Goal: Task Accomplishment & Management: Complete application form

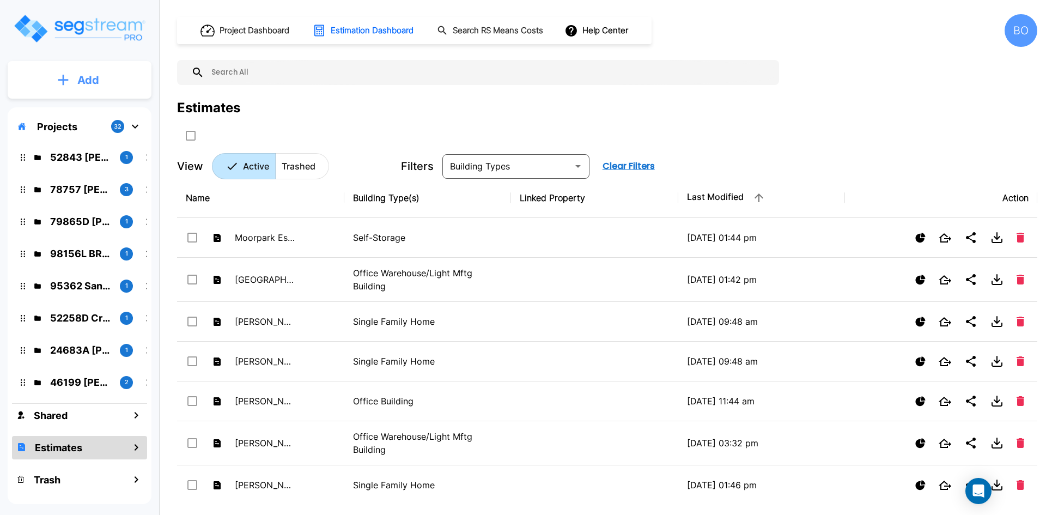
click at [96, 89] on button "Add" at bounding box center [80, 80] width 144 height 32
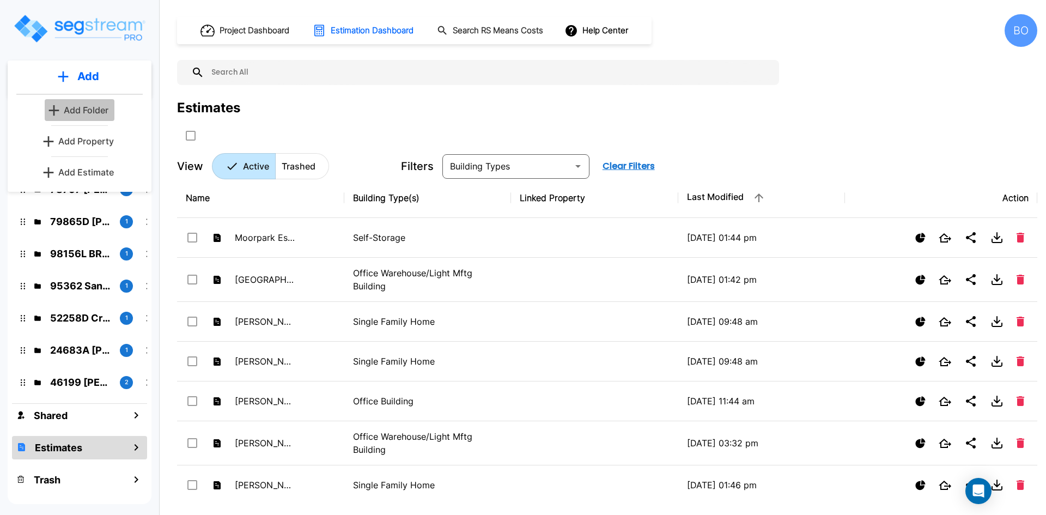
click at [83, 115] on p "Add Folder" at bounding box center [86, 109] width 45 height 13
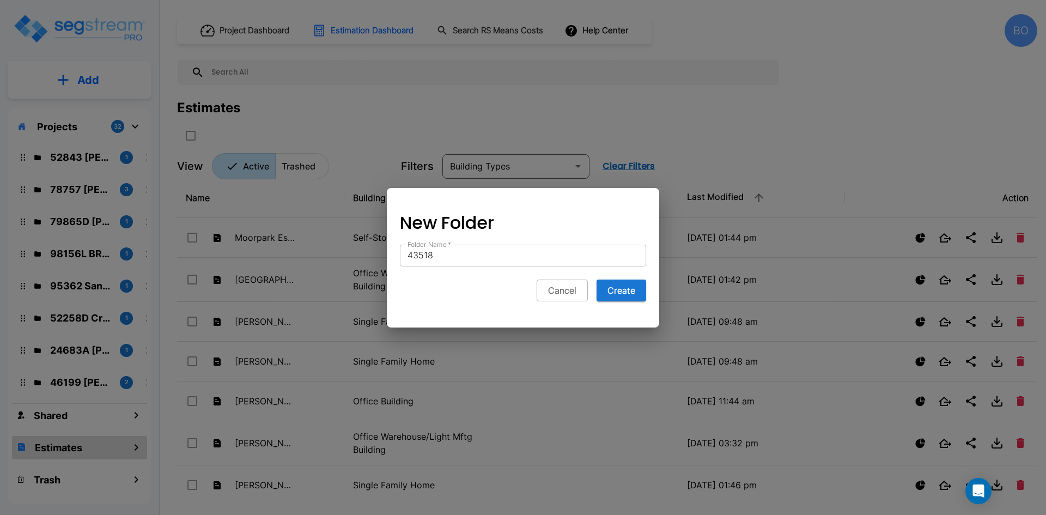
click at [589, 260] on input "43518" at bounding box center [523, 256] width 246 height 22
type input "43518 Maddox"
click at [637, 284] on button "Create" at bounding box center [621, 290] width 50 height 22
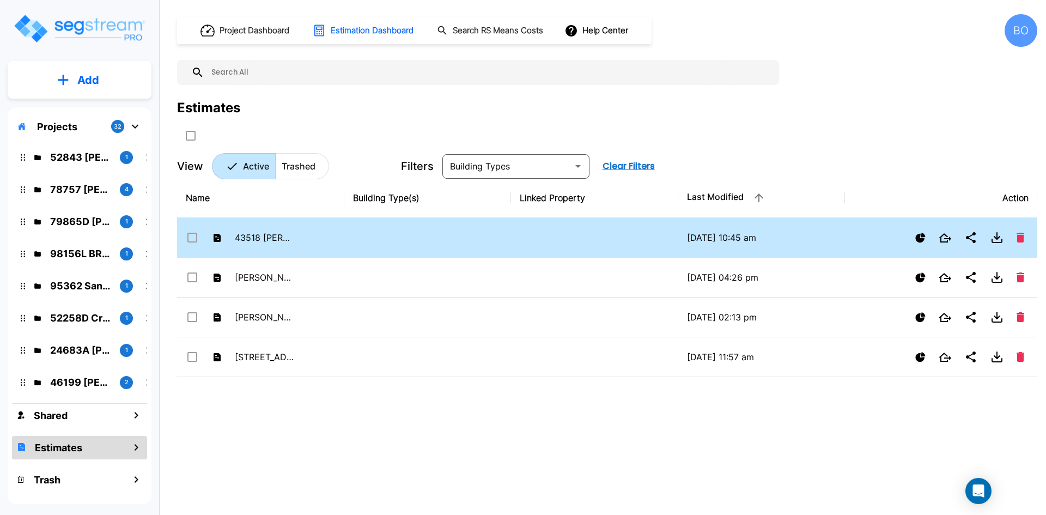
click at [194, 235] on input "select row 43518 Maddox" at bounding box center [191, 235] width 11 height 9
click at [1019, 237] on icon "Delete" at bounding box center [1020, 238] width 8 height 10
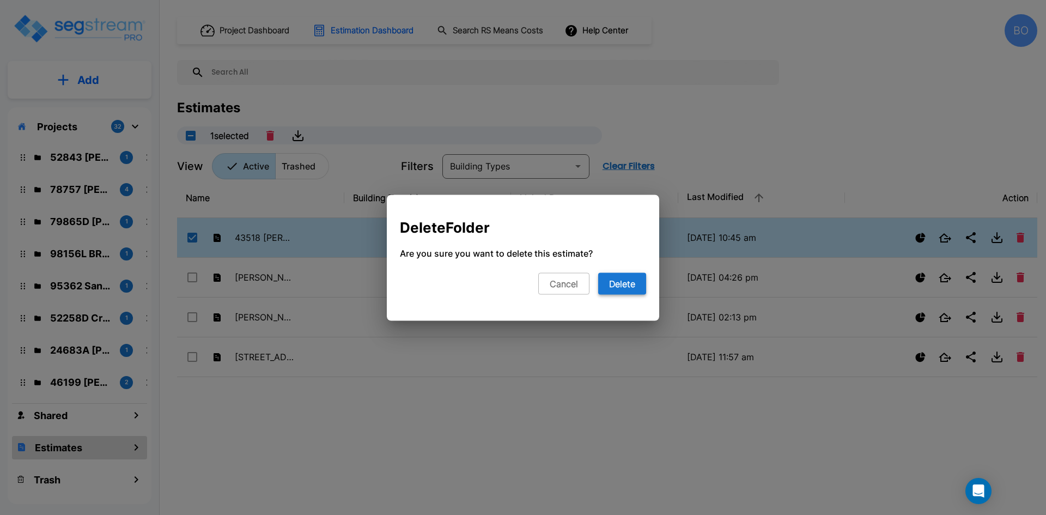
click at [629, 285] on button "Delete" at bounding box center [622, 283] width 48 height 22
checkbox input "false"
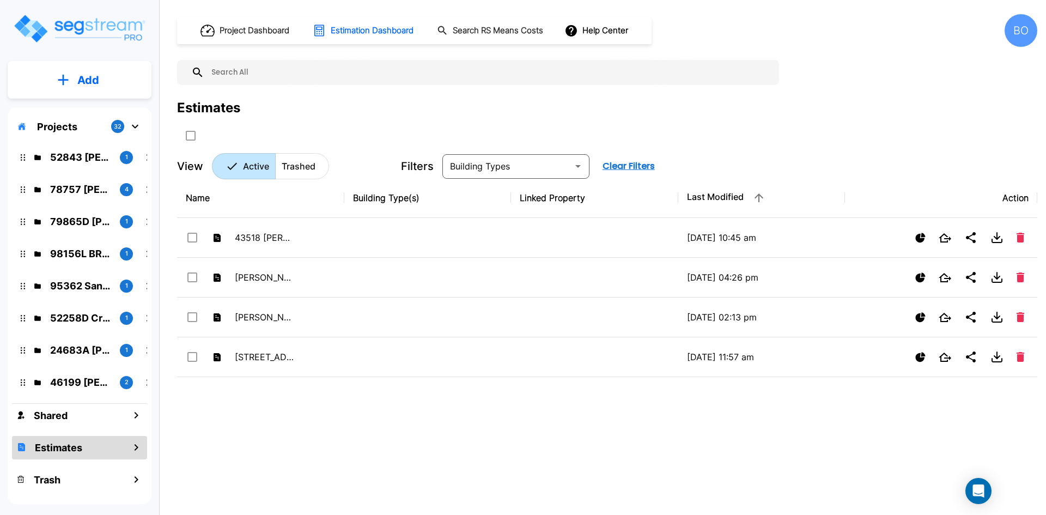
click at [64, 122] on p "Projects" at bounding box center [57, 126] width 40 height 15
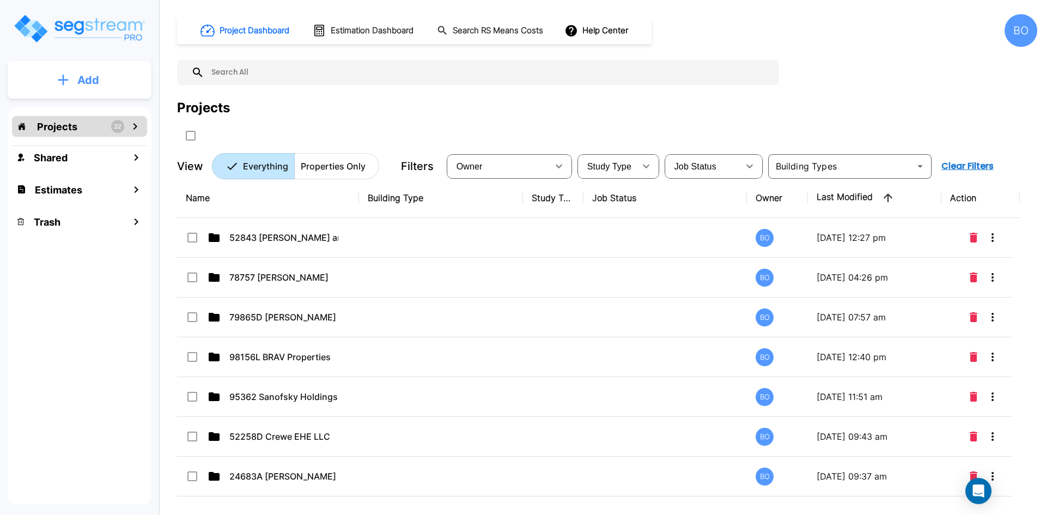
click at [88, 85] on p "Add" at bounding box center [88, 80] width 22 height 16
click at [90, 107] on p "Add Folder" at bounding box center [86, 109] width 45 height 13
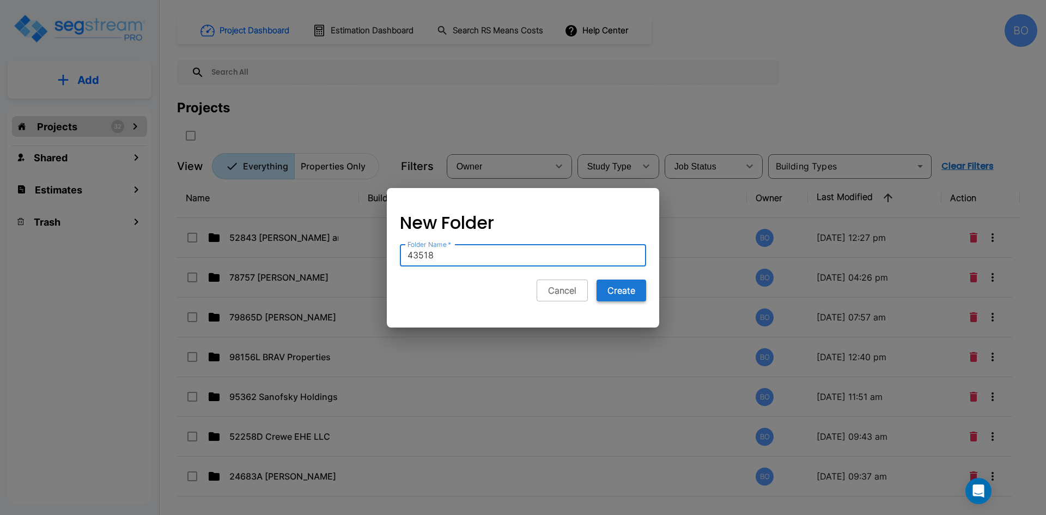
type input "43518"
click at [614, 289] on button "Create" at bounding box center [621, 290] width 50 height 22
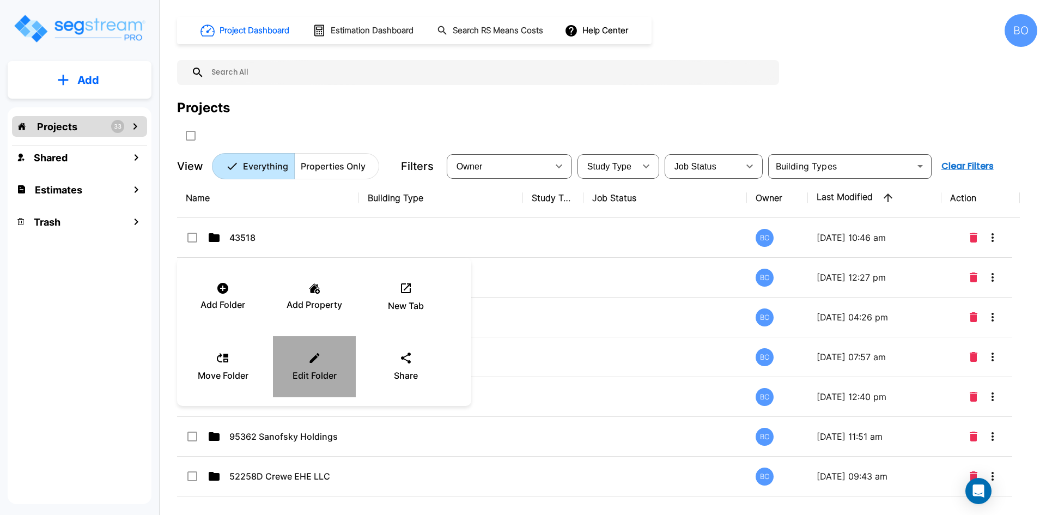
click at [303, 359] on div "Edit Folder" at bounding box center [314, 366] width 65 height 54
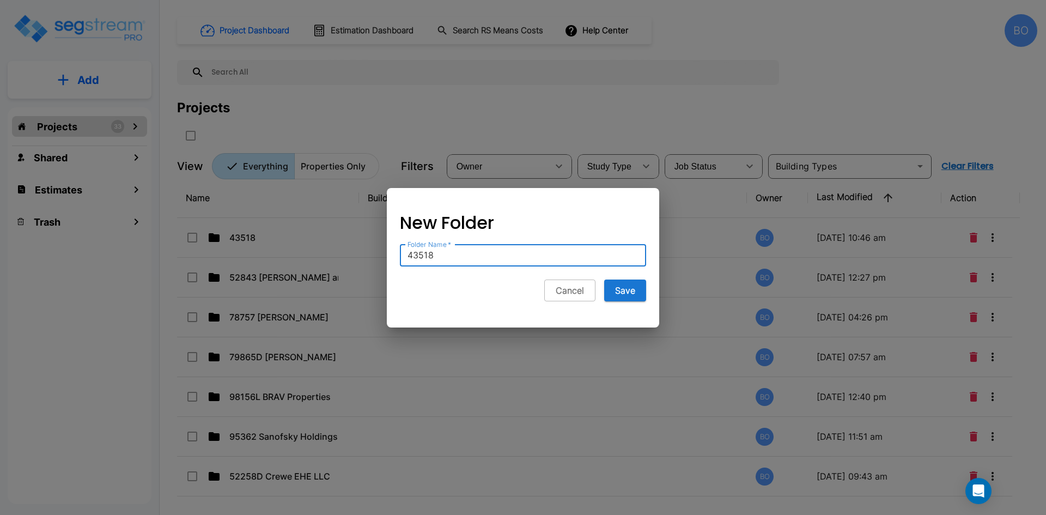
click at [485, 257] on input "43518" at bounding box center [523, 256] width 246 height 22
type input "43518 Maddox"
click at [629, 288] on button "Save" at bounding box center [625, 290] width 42 height 22
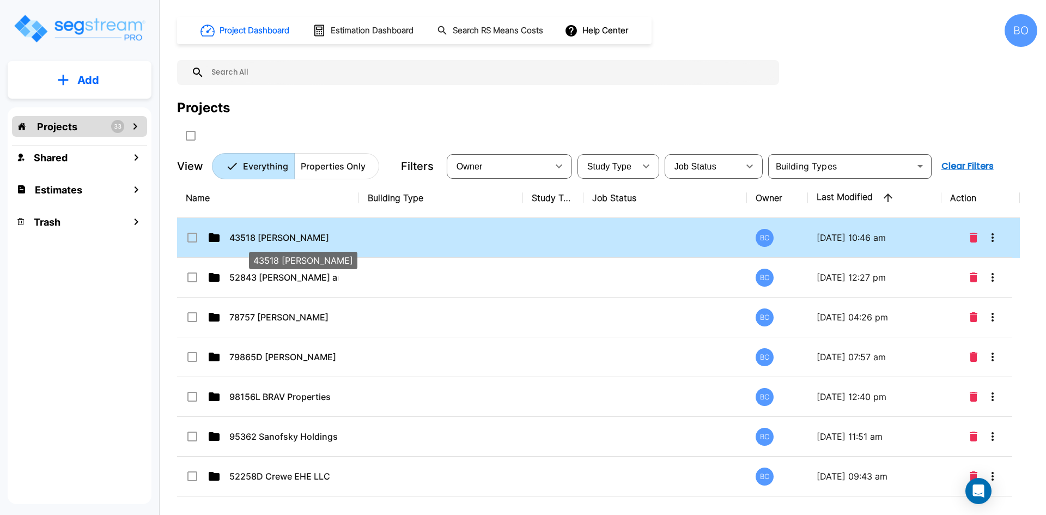
click at [281, 240] on p "43518 Maddox" at bounding box center [283, 237] width 109 height 13
checkbox input "true"
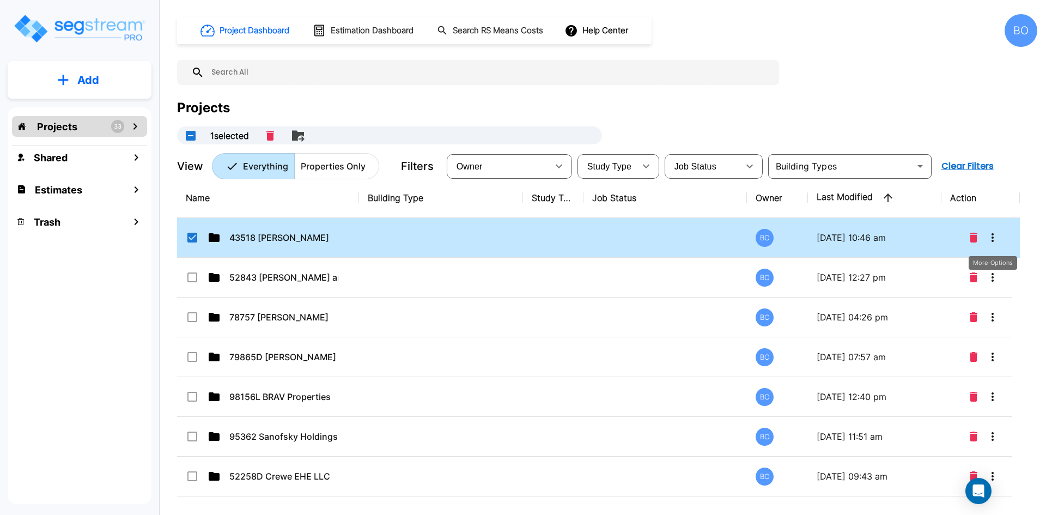
click at [992, 237] on icon "More-Options" at bounding box center [992, 237] width 2 height 9
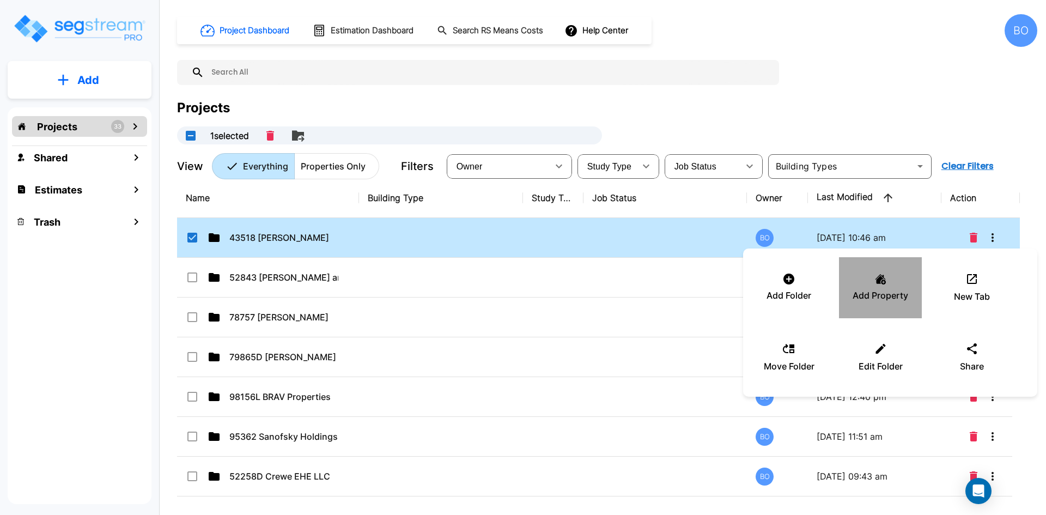
click at [871, 287] on div "Add Property" at bounding box center [879, 287] width 65 height 54
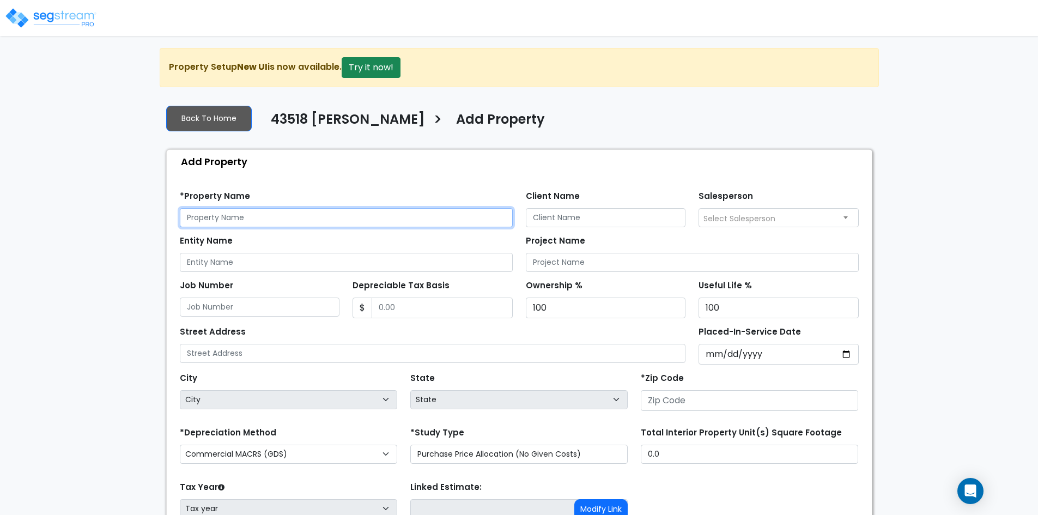
click at [270, 221] on input "text" at bounding box center [346, 217] width 333 height 19
click at [297, 217] on input "text" at bounding box center [346, 217] width 333 height 19
click at [318, 217] on input "text" at bounding box center [346, 217] width 333 height 19
type input "[STREET_ADDRESS]"
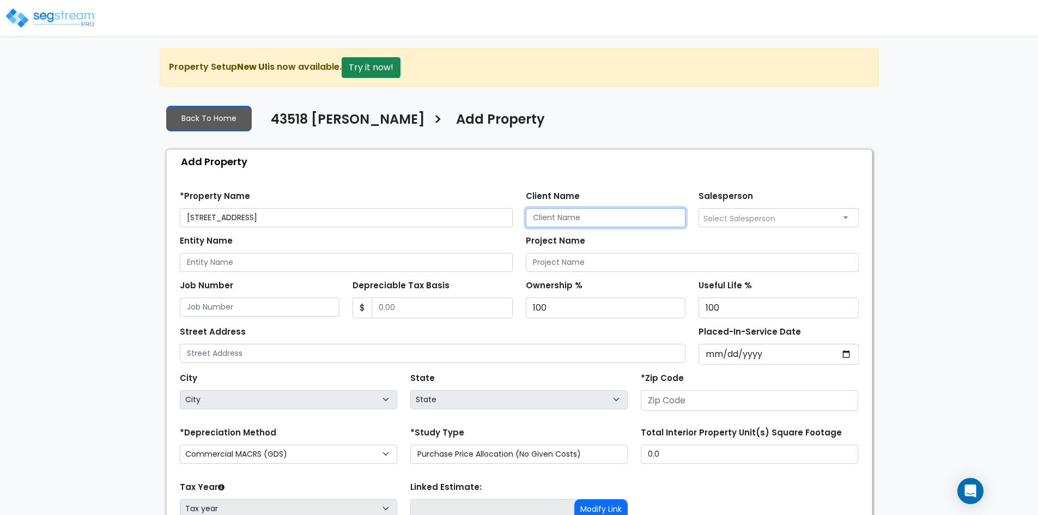
type input "B"
type input "NMR 4 US LLC"
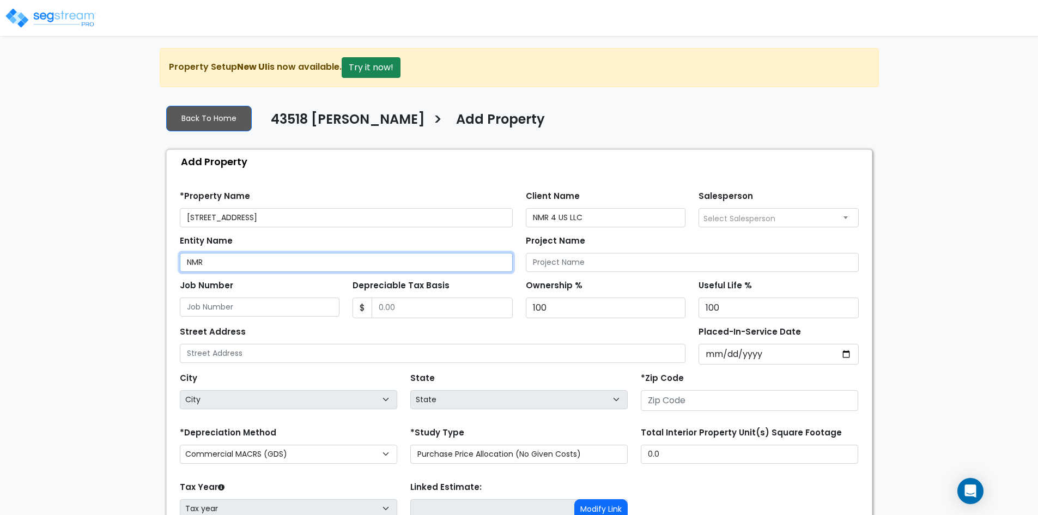
click at [276, 256] on input "NMR" at bounding box center [346, 262] width 333 height 19
type input "NMR 4 US LLC"
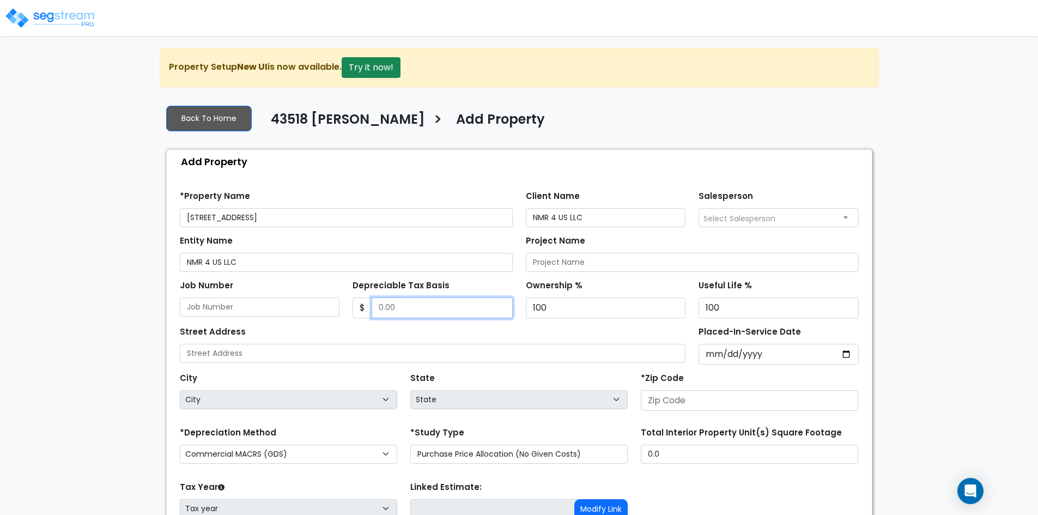
click at [442, 311] on input "Depreciable Tax Basis" at bounding box center [441, 307] width 141 height 21
type input "511,257"
click at [578, 325] on div "Street Address" at bounding box center [433, 343] width 506 height 39
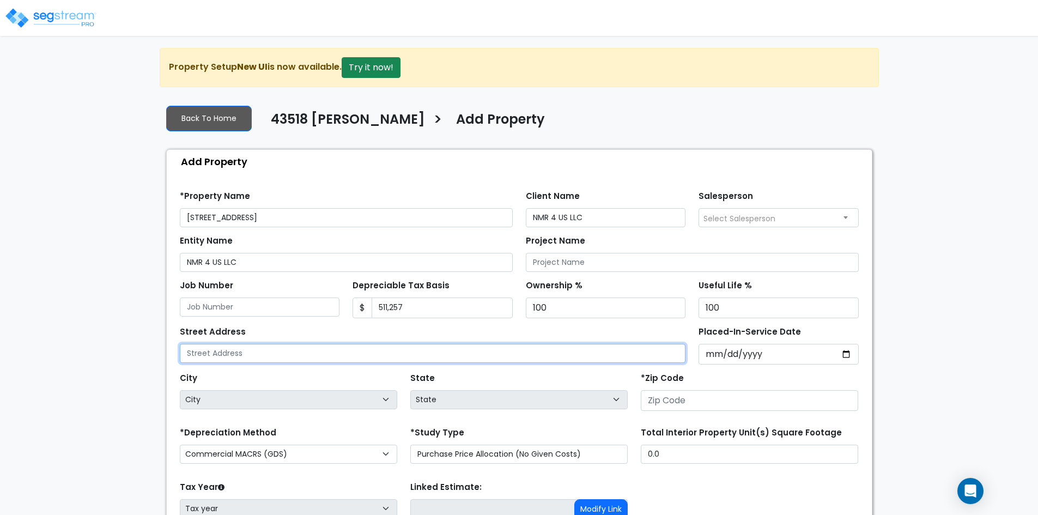
click at [370, 353] on input "text" at bounding box center [433, 353] width 506 height 19
type input "[STREET_ADDRESS]"
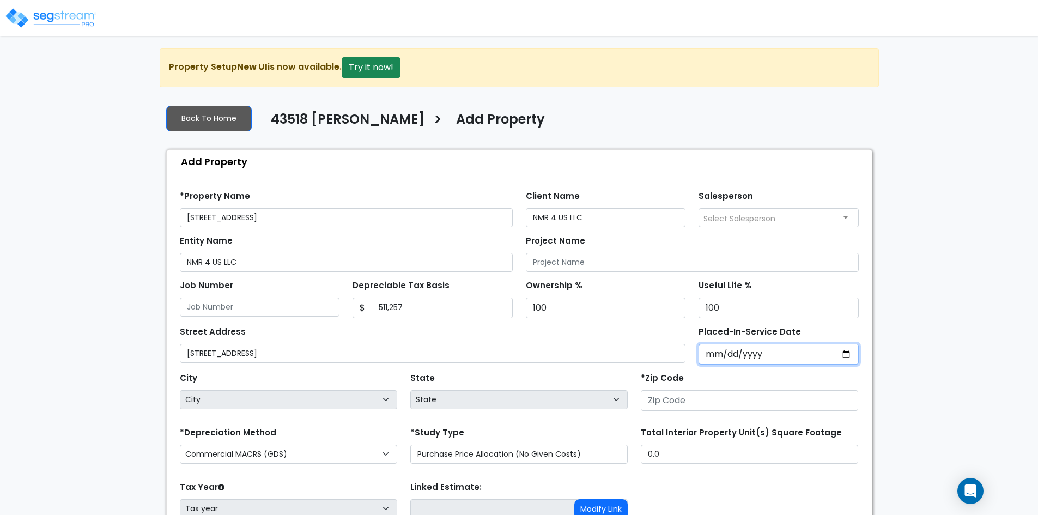
type input "0002-07-01"
select select "2"
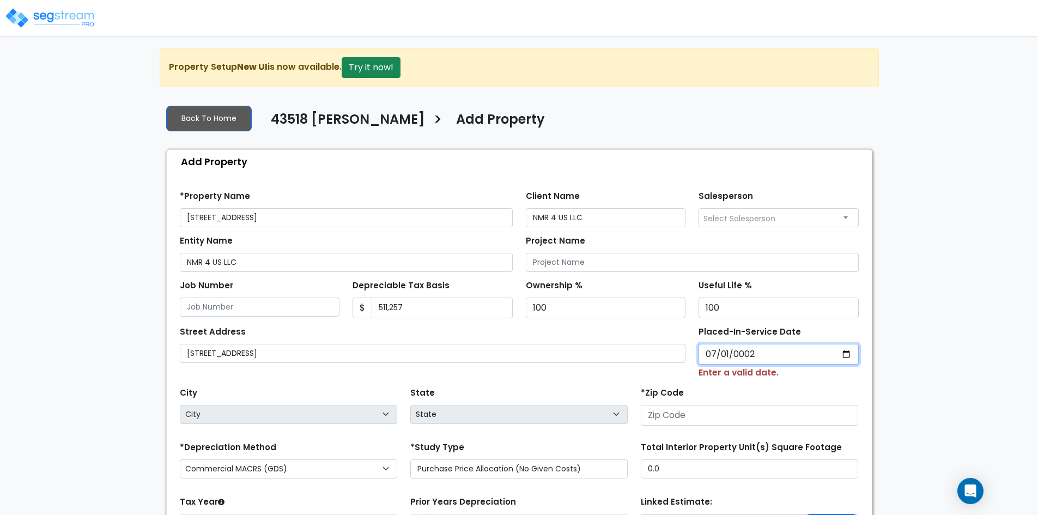
type input "0020-07-01"
select select "20"
type input "0201-07-01"
select select "201"
type input "2011-07-01"
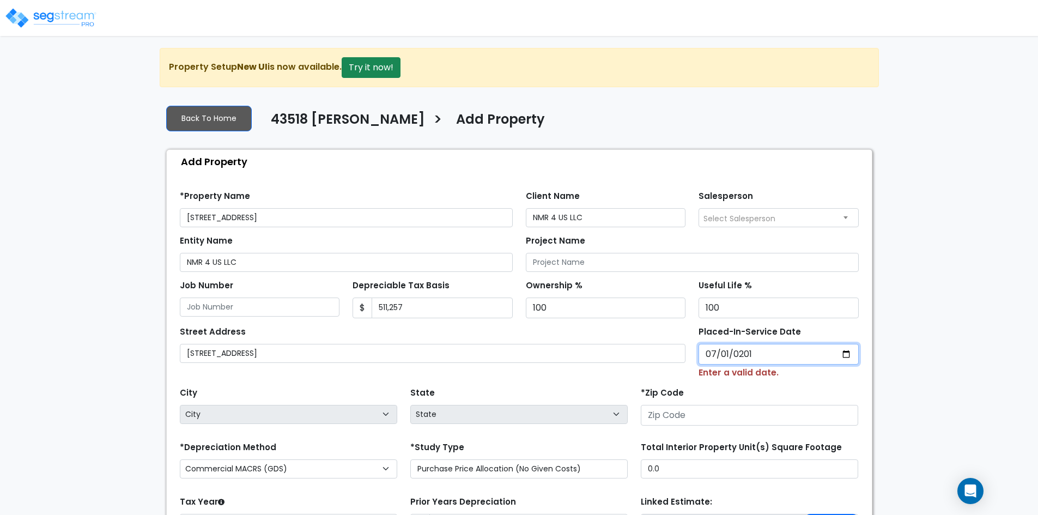
select select "2011"
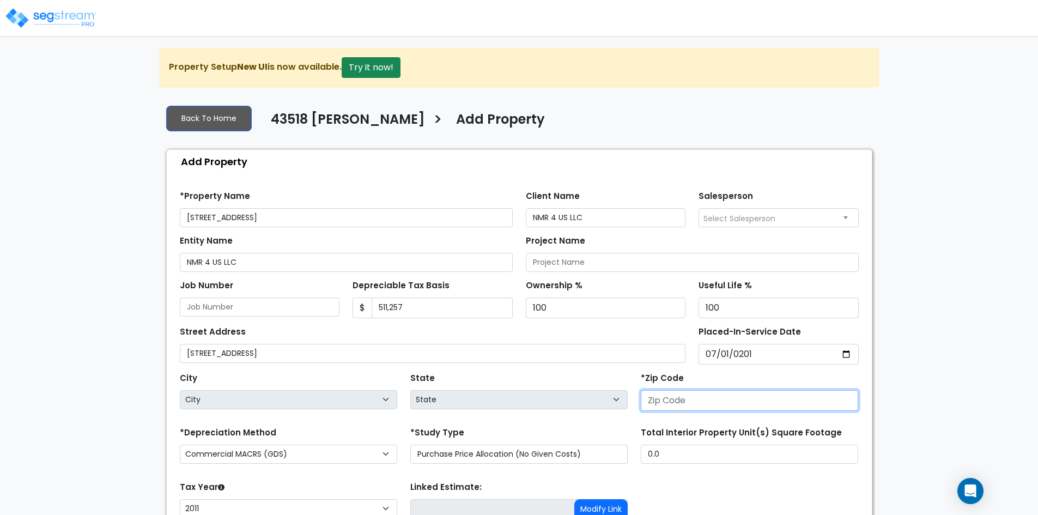
click at [708, 398] on input "number" at bounding box center [748, 400] width 217 height 21
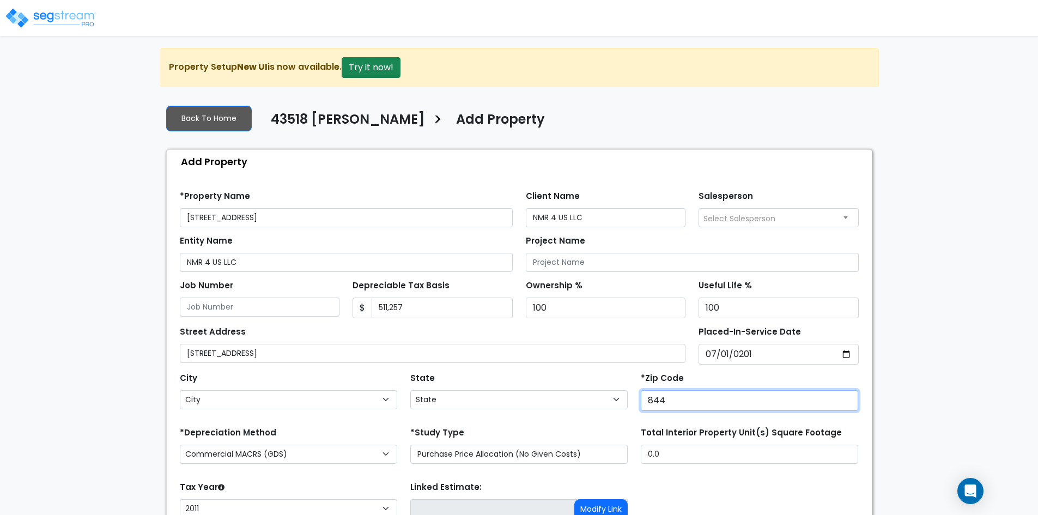
type input "8440"
select select "UT"
type input "84401"
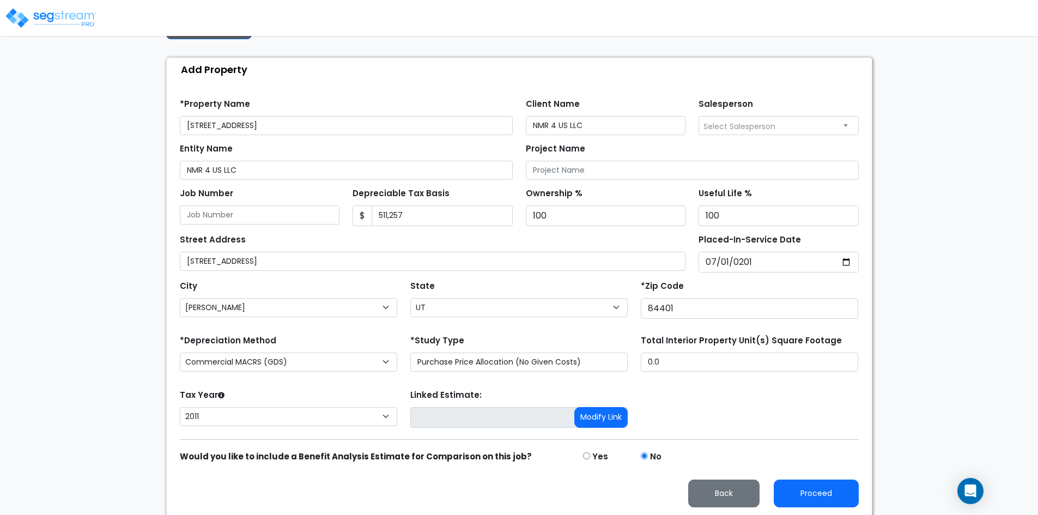
scroll to position [94, 0]
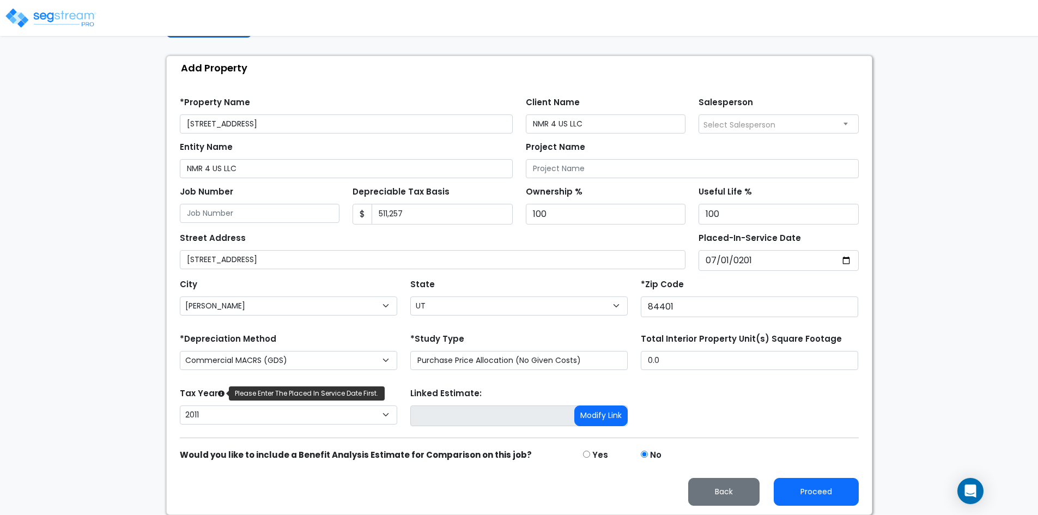
click at [220, 393] on icon at bounding box center [221, 394] width 7 height 7
click at [220, 405] on select "2026 2025 2024 2023 2022 2021 2020 2019 2018 2017 2016 2015 2014 2013 2012 2011" at bounding box center [288, 414] width 217 height 19
click at [220, 393] on icon at bounding box center [221, 394] width 7 height 7
click at [220, 405] on select "2026 2025 2024 2023 2022 2021 2020 2019 2018 2017 2016 2015 2014 2013 2012 2011" at bounding box center [288, 414] width 217 height 19
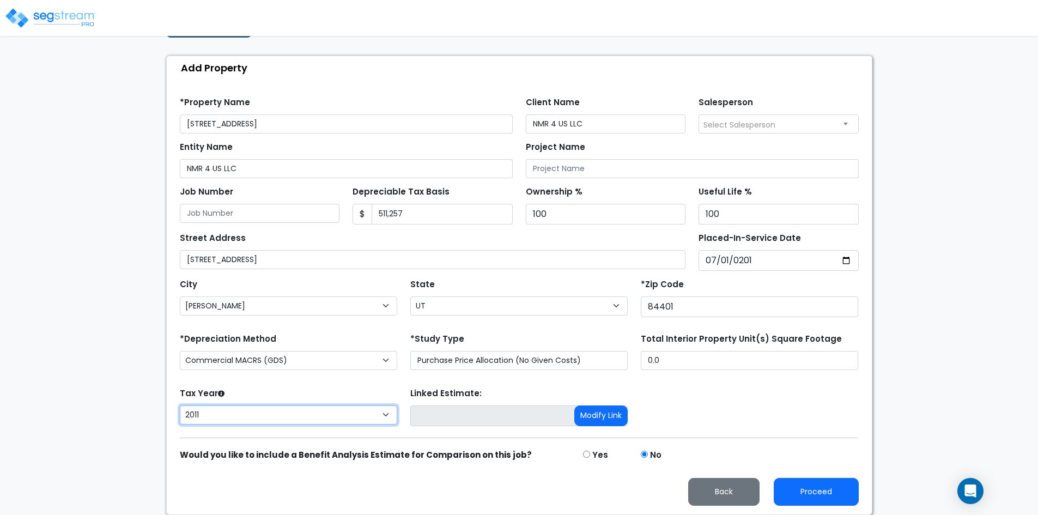
click at [388, 414] on select "2026 2025 2024 2023 2022 2021 2020 2019 2018 2017 2016 2015 2014 2013 2012 2011" at bounding box center [288, 414] width 217 height 19
select select "2025"
click at [180, 405] on select "2026 2025 2024 2023 2022 2021 2020 2019 2018 2017 2016 2015 2014 2013 2012 2011" at bounding box center [288, 414] width 217 height 19
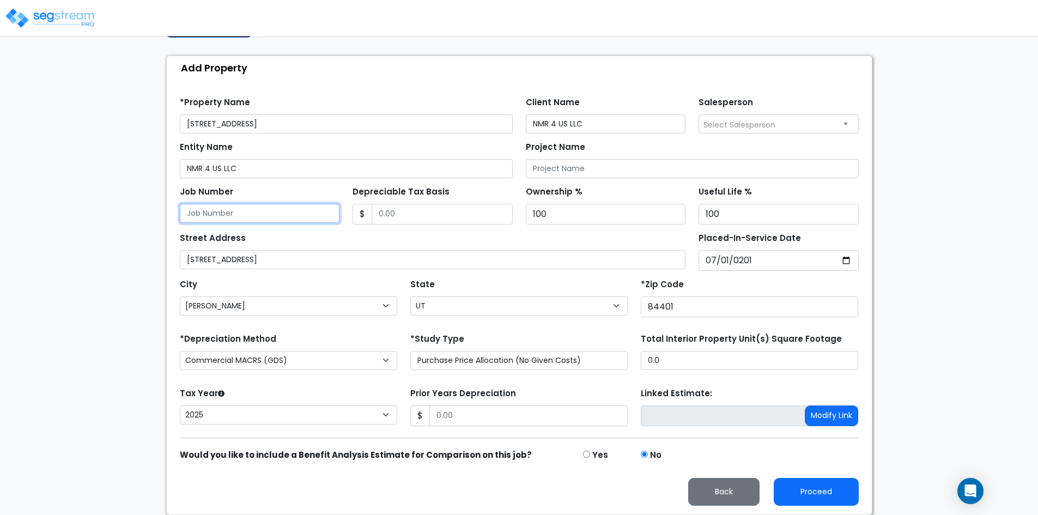
type input "511,257"
type input "776,812"
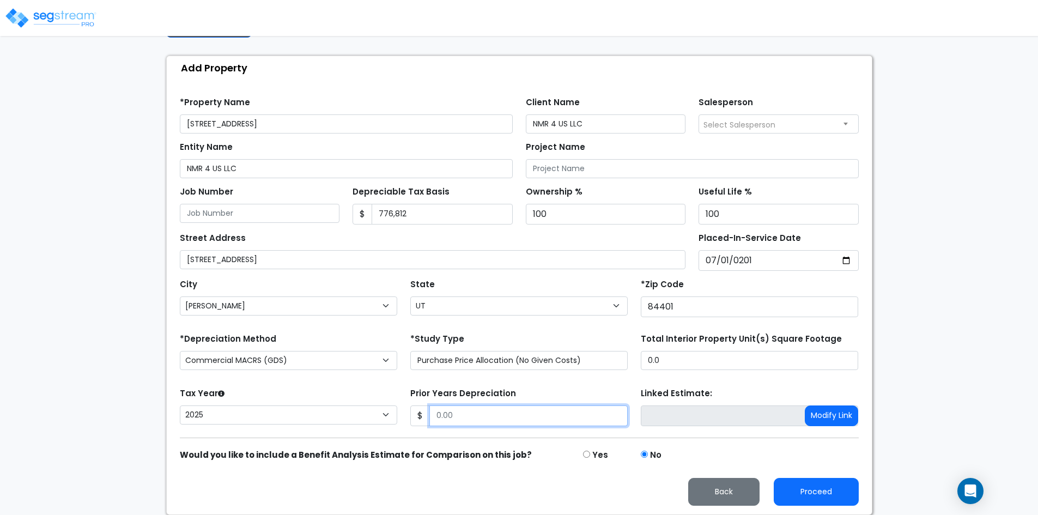
click at [502, 411] on input "Prior Years Depreciation" at bounding box center [528, 415] width 198 height 21
click at [503, 414] on input "Prior Years Depreciation" at bounding box center [528, 415] width 198 height 21
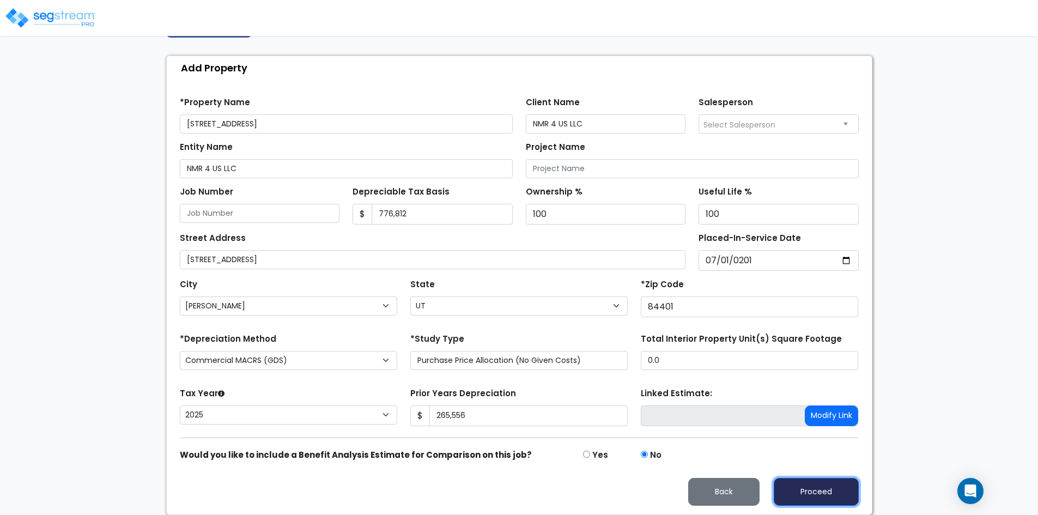
click at [806, 493] on button "Proceed" at bounding box center [815, 492] width 85 height 28
type input "265556"
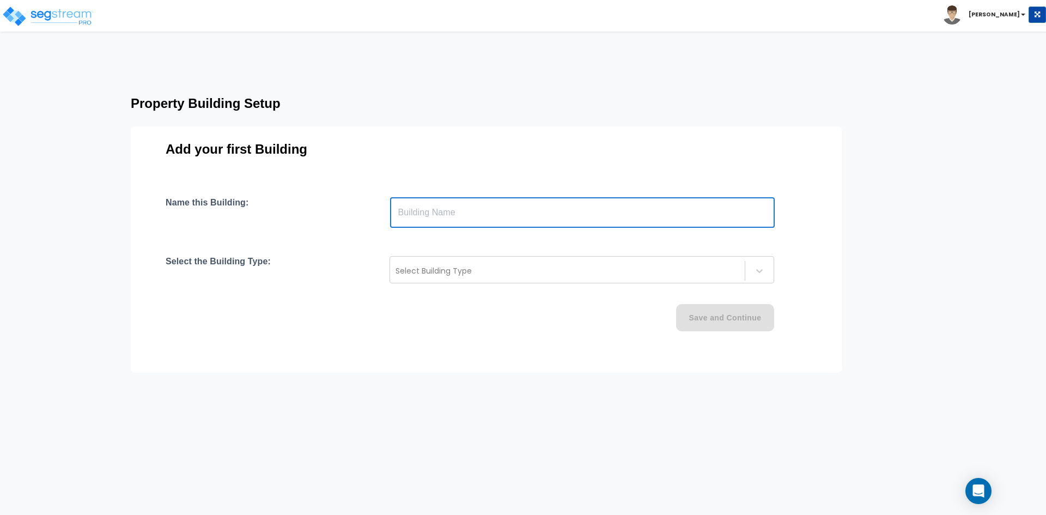
click at [706, 222] on input "text" at bounding box center [582, 212] width 385 height 30
type input "NMR 4 US"
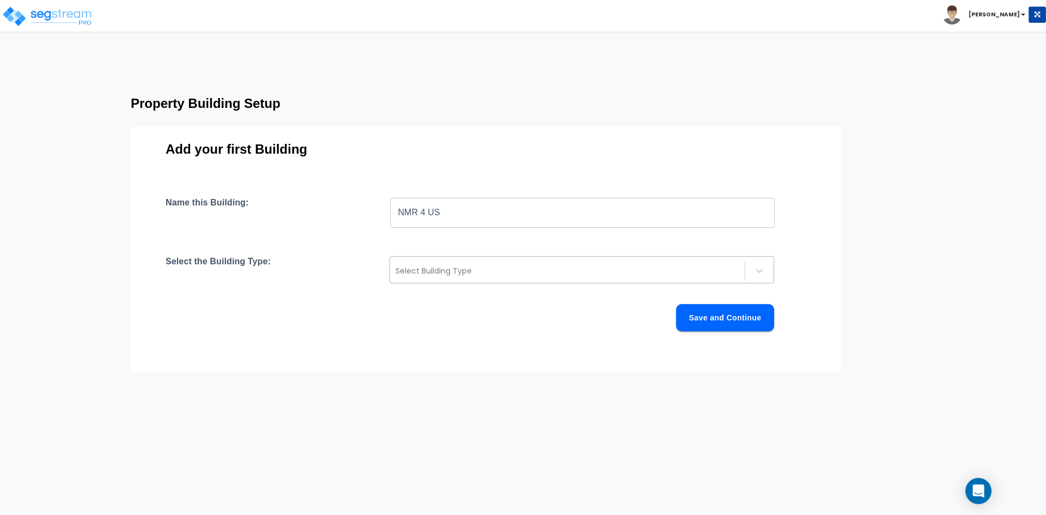
click at [579, 276] on div at bounding box center [567, 270] width 344 height 13
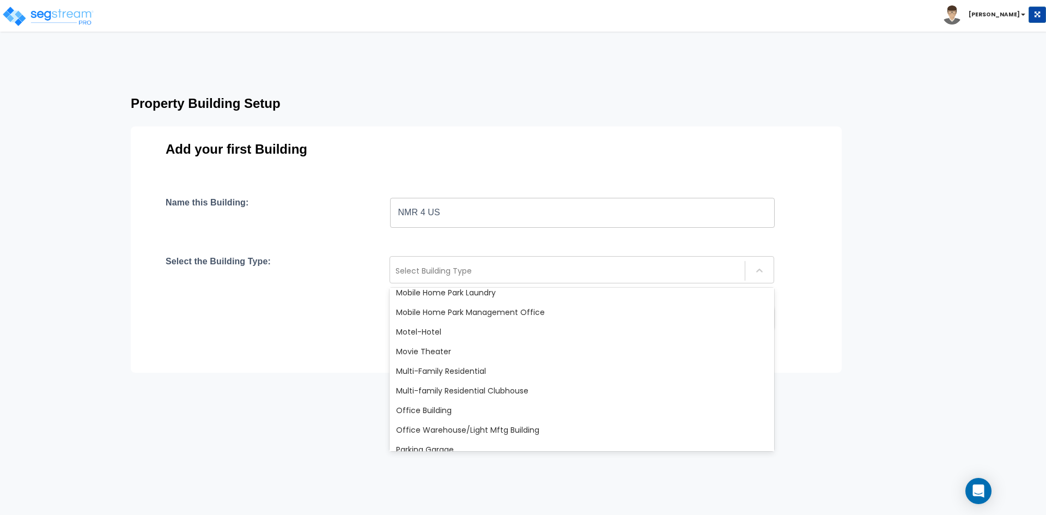
scroll to position [654, 0]
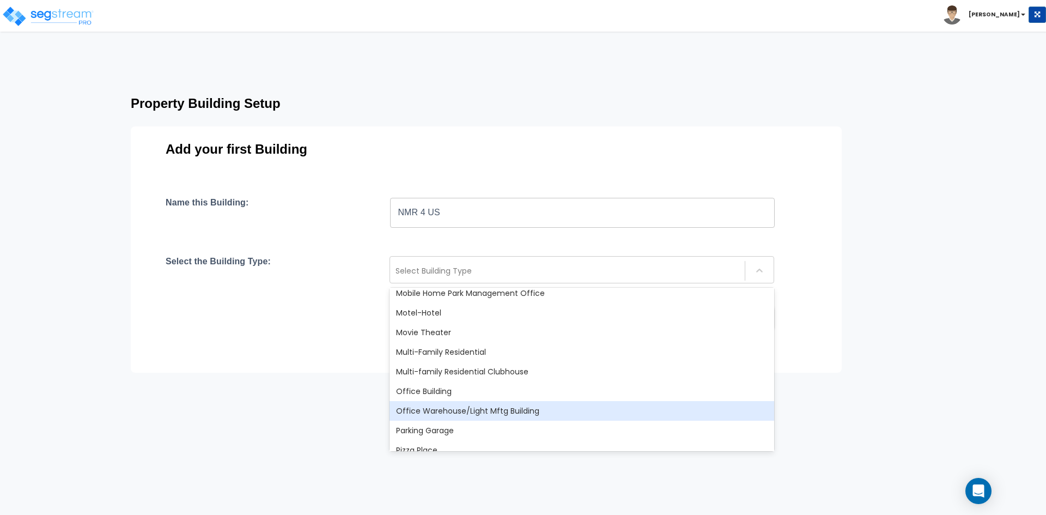
click at [521, 412] on div "Office Warehouse/Light Mftg Building" at bounding box center [581, 411] width 385 height 20
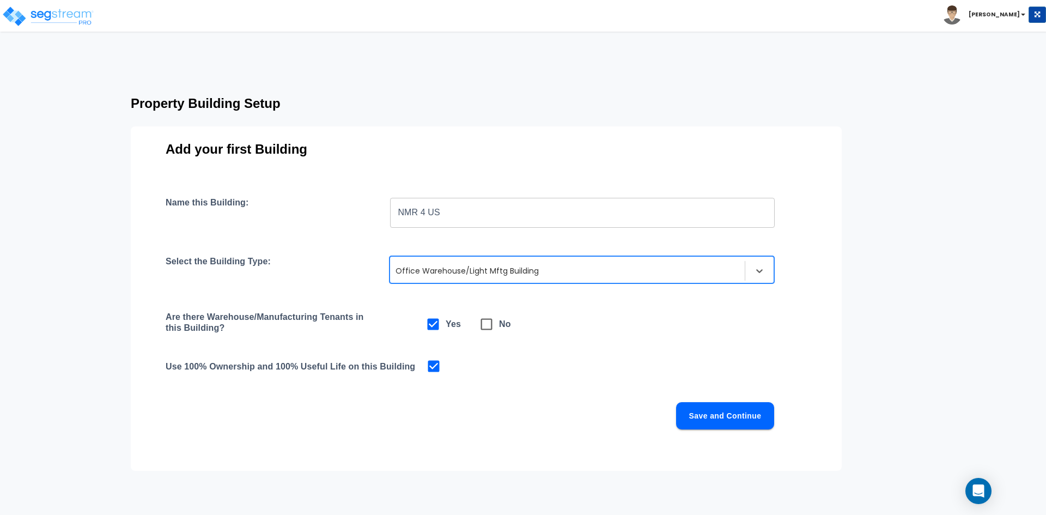
click at [485, 327] on icon at bounding box center [486, 323] width 15 height 15
checkbox input "false"
checkbox input "true"
click at [730, 407] on button "Save and Continue" at bounding box center [725, 415] width 98 height 27
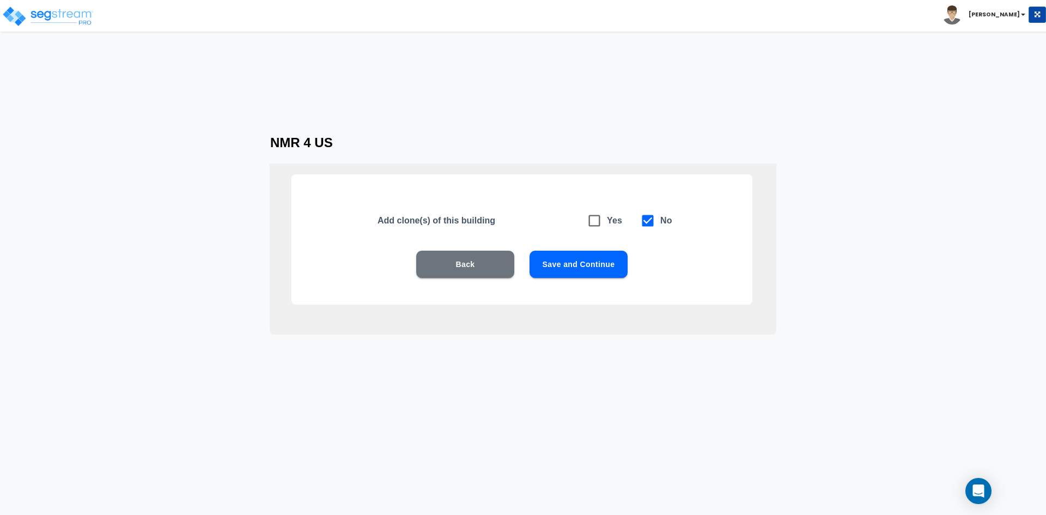
click at [588, 270] on button "Save and Continue" at bounding box center [578, 264] width 98 height 27
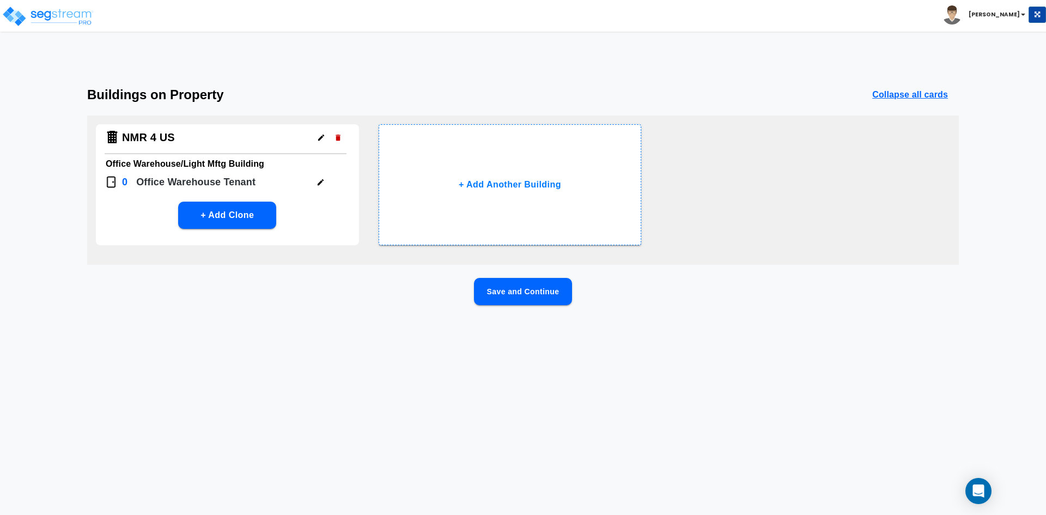
click at [534, 294] on button "Save and Continue" at bounding box center [523, 291] width 98 height 27
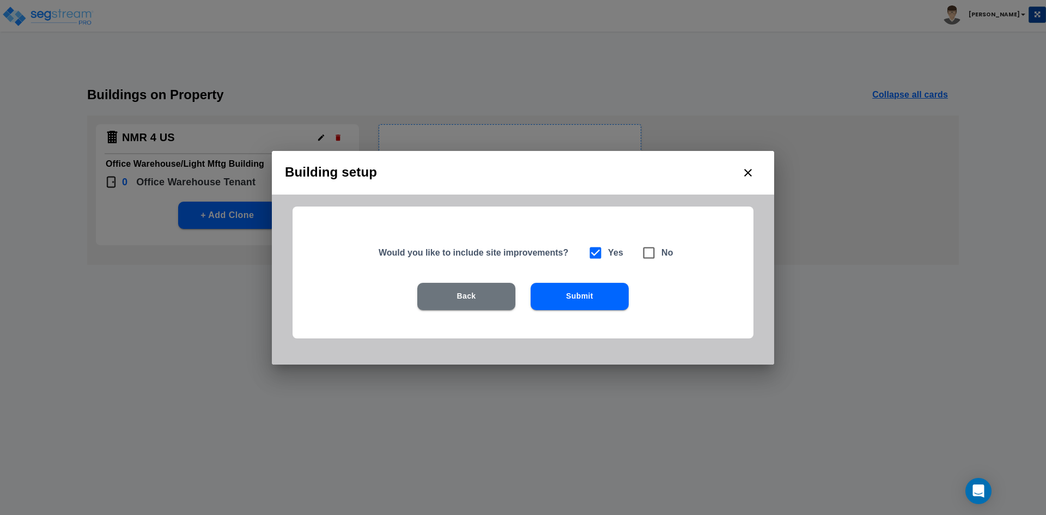
click at [595, 293] on button "Submit" at bounding box center [579, 296] width 98 height 27
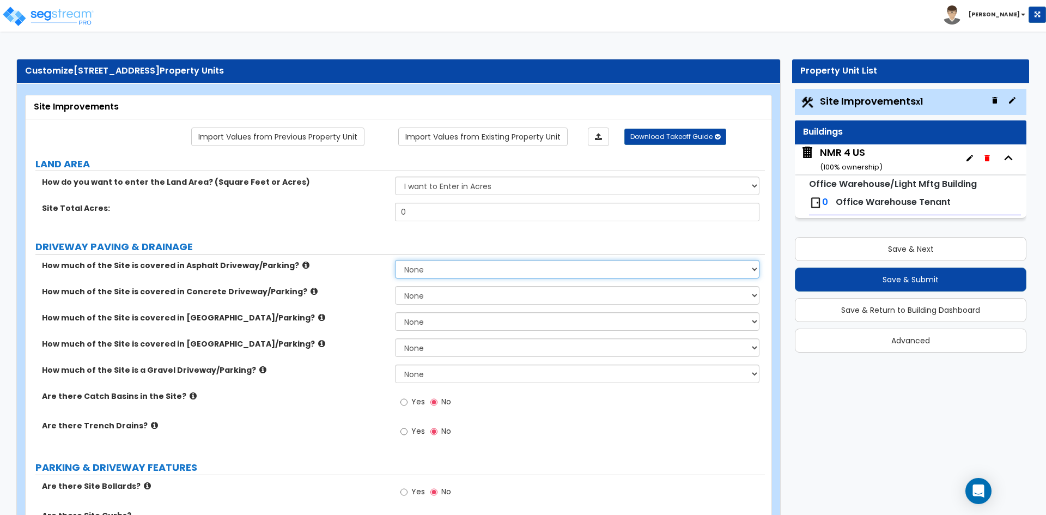
click at [440, 265] on select "None I want to Enter an Approximate Percentage I want to Enter the Square Foota…" at bounding box center [577, 269] width 364 height 19
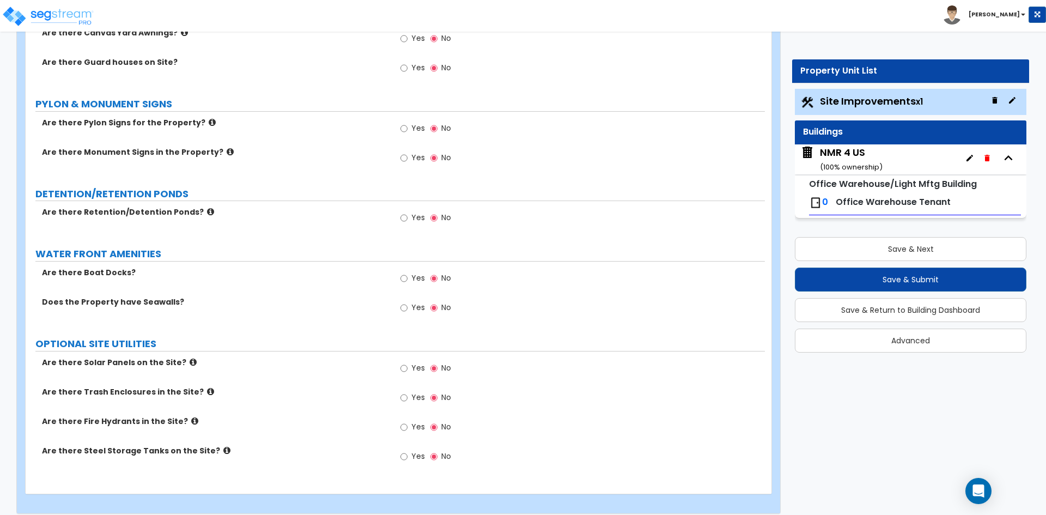
scroll to position [1498, 0]
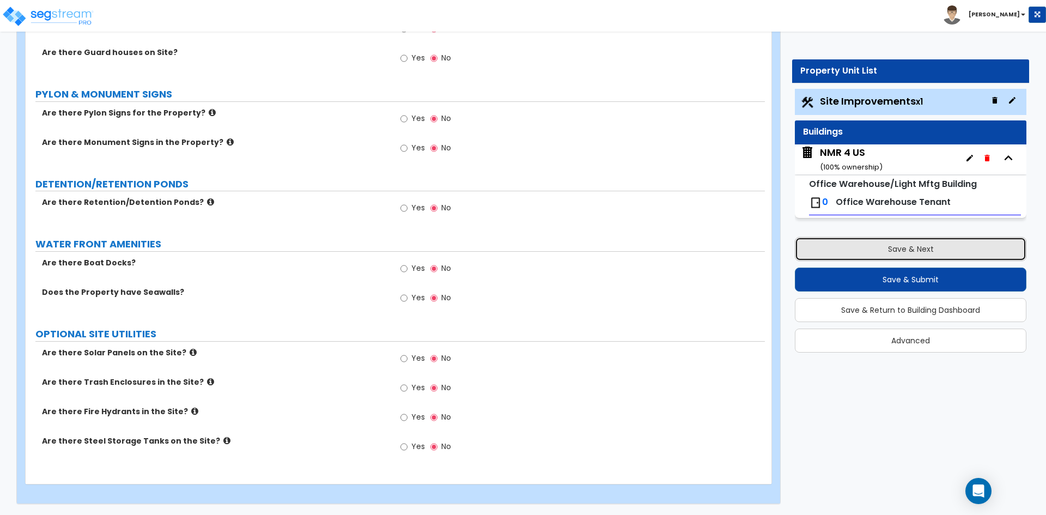
click at [972, 249] on button "Save & Next" at bounding box center [910, 249] width 231 height 24
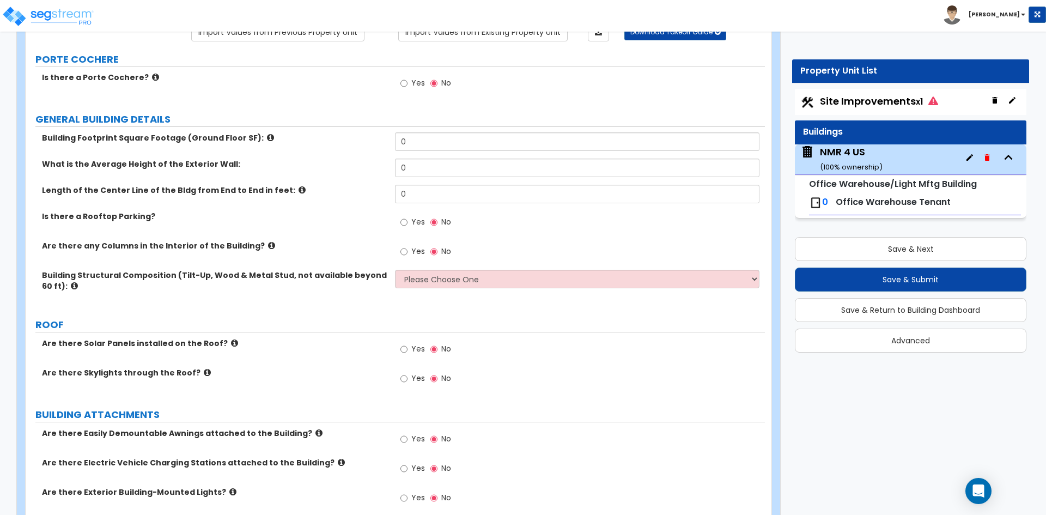
scroll to position [0, 0]
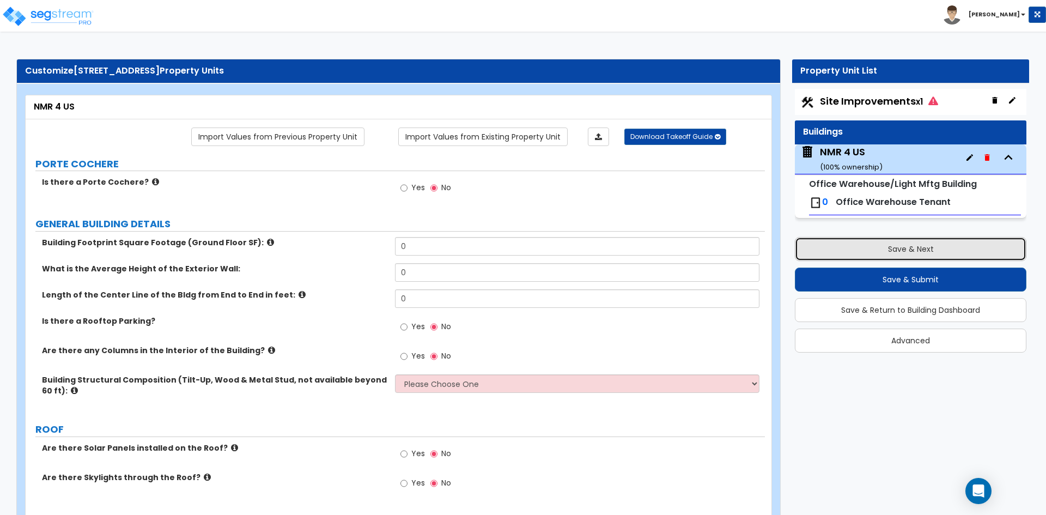
click at [959, 255] on button "Save & Next" at bounding box center [910, 249] width 231 height 24
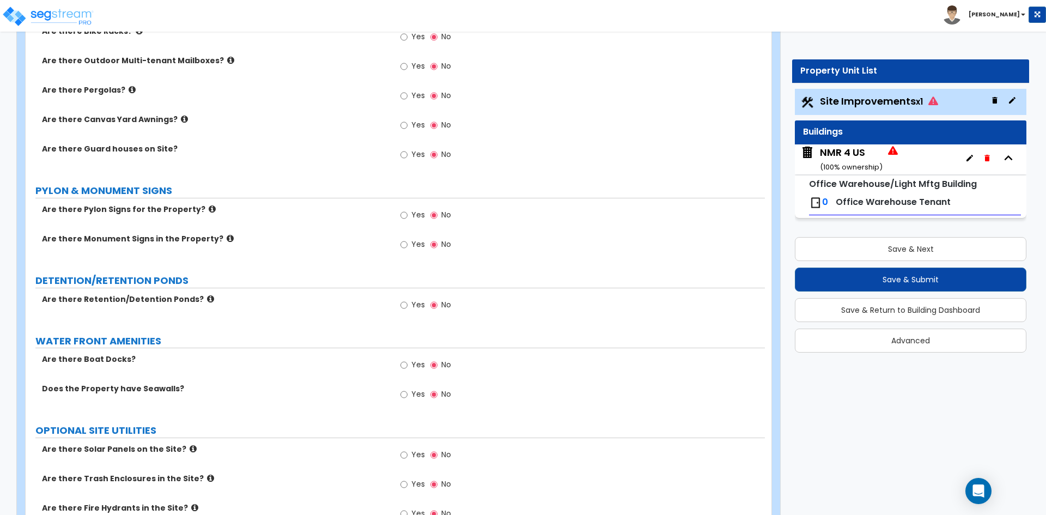
scroll to position [1567, 0]
